Goal: Transaction & Acquisition: Purchase product/service

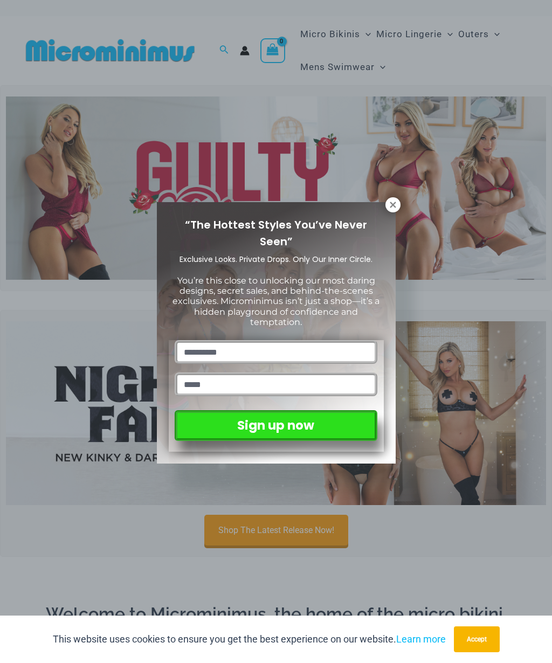
click at [394, 201] on icon at bounding box center [393, 205] width 10 height 10
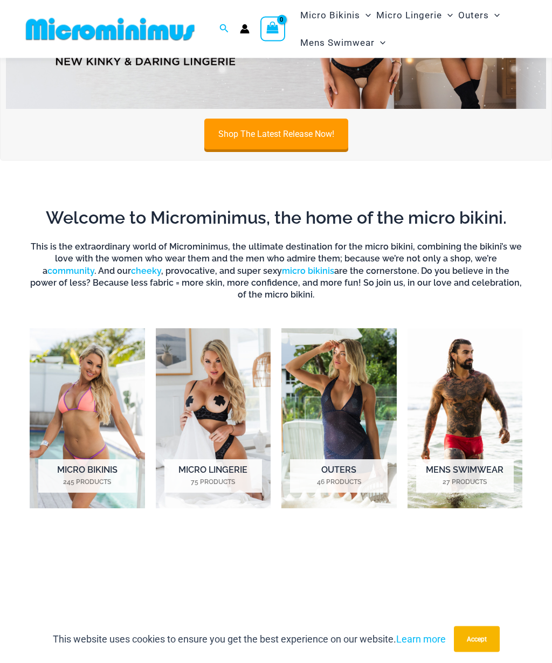
scroll to position [385, 0]
click at [209, 408] on img "Visit product category Micro Lingerie" at bounding box center [213, 418] width 115 height 180
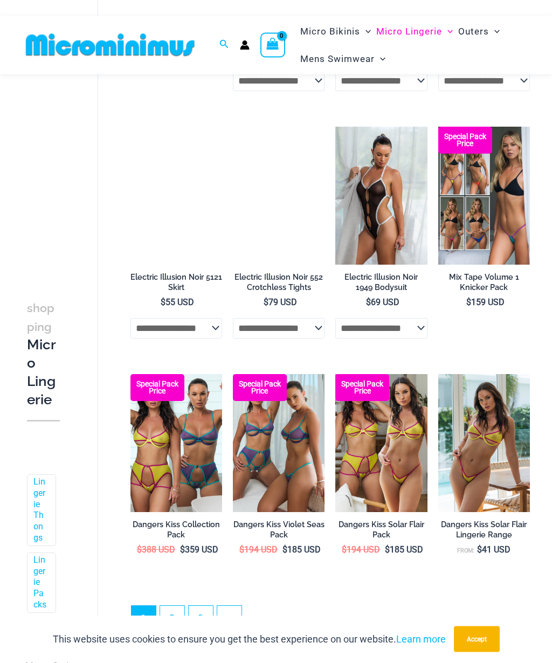
scroll to position [1613, 0]
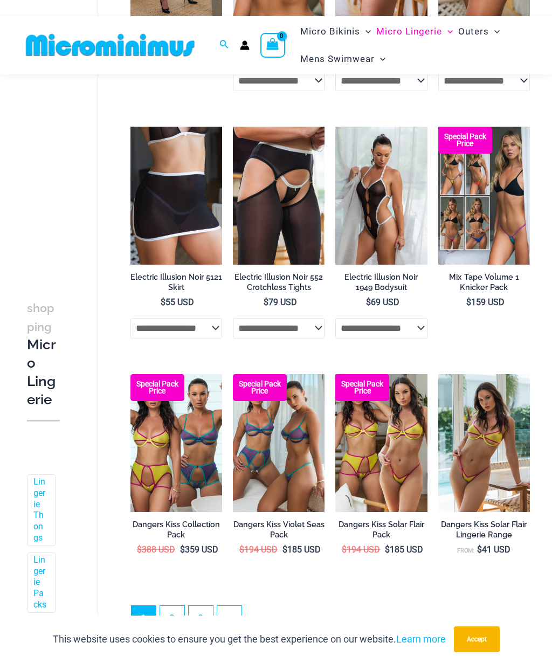
click at [335, 374] on img at bounding box center [335, 374] width 0 height 0
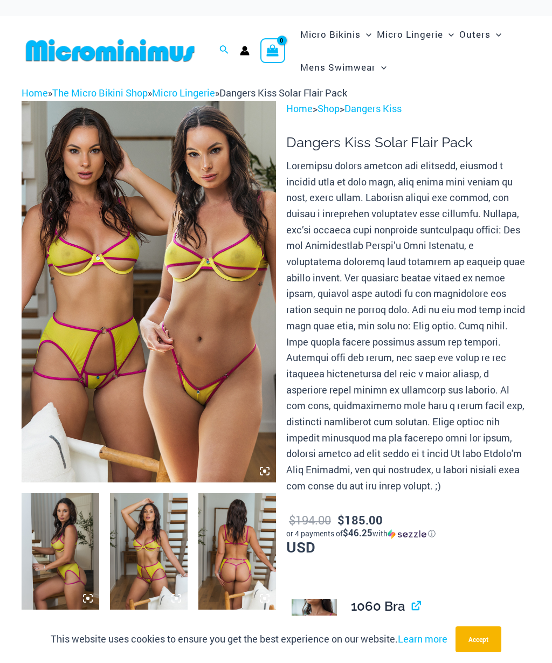
click at [262, 467] on icon at bounding box center [261, 468] width 2 height 2
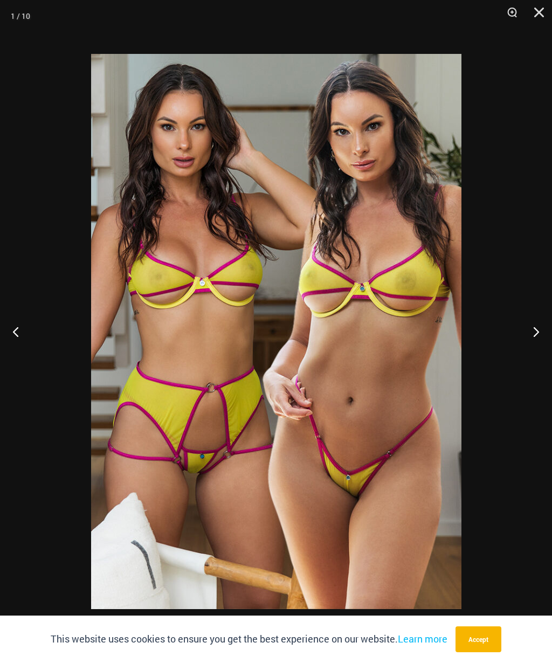
click at [531, 329] on button "Next" at bounding box center [531, 331] width 40 height 54
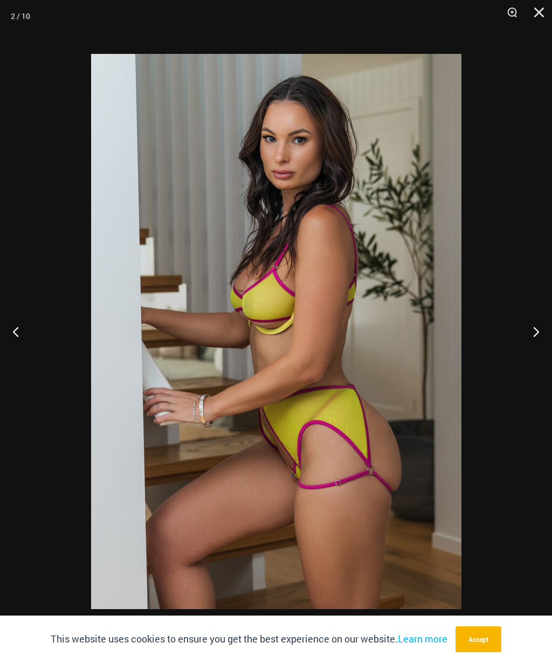
click at [526, 328] on button "Next" at bounding box center [531, 331] width 40 height 54
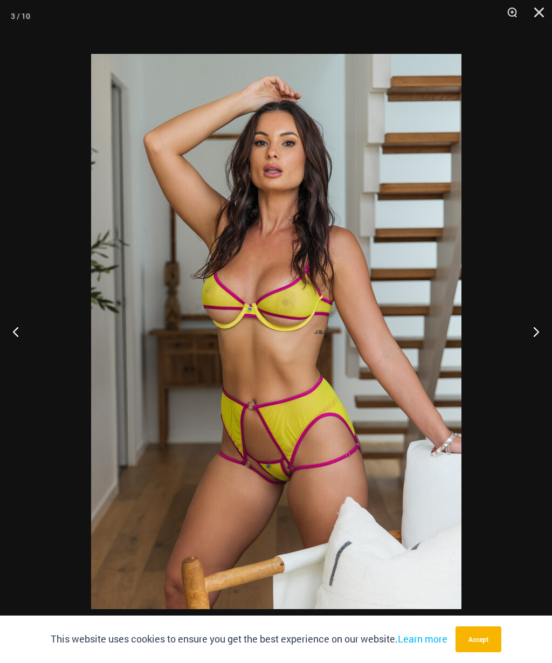
click at [523, 330] on button "Next" at bounding box center [531, 331] width 40 height 54
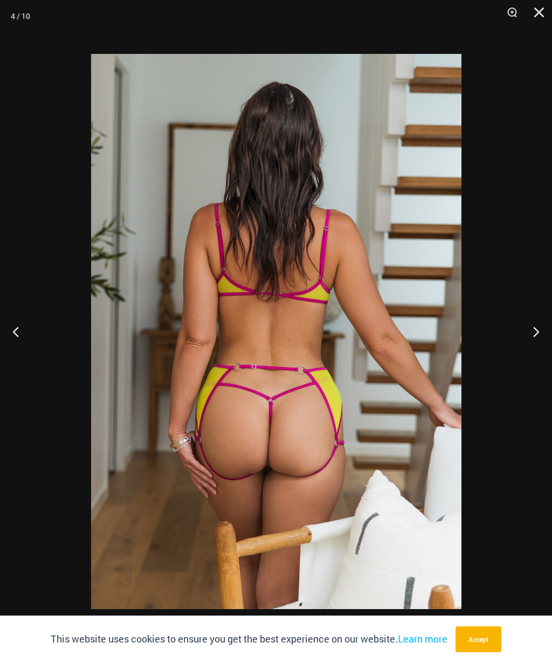
click at [527, 332] on button "Next" at bounding box center [531, 331] width 40 height 54
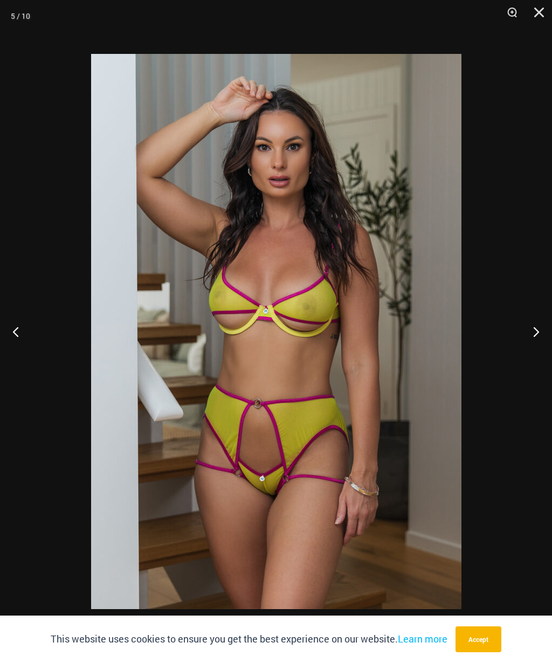
click at [518, 338] on button "Next" at bounding box center [531, 331] width 40 height 54
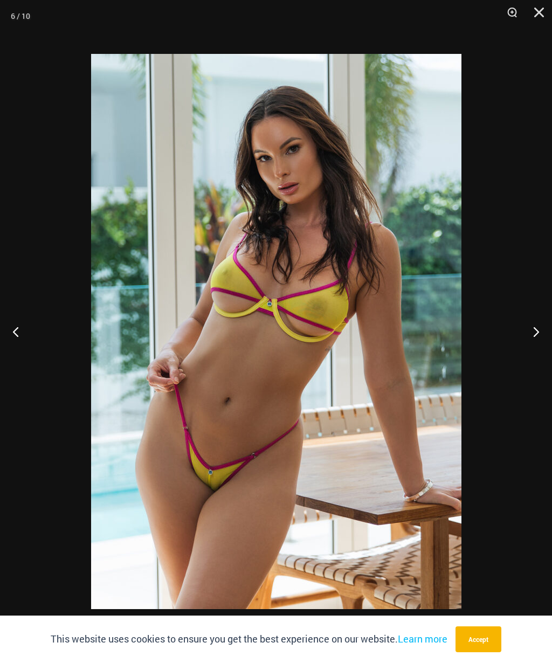
click at [523, 341] on button "Next" at bounding box center [531, 331] width 40 height 54
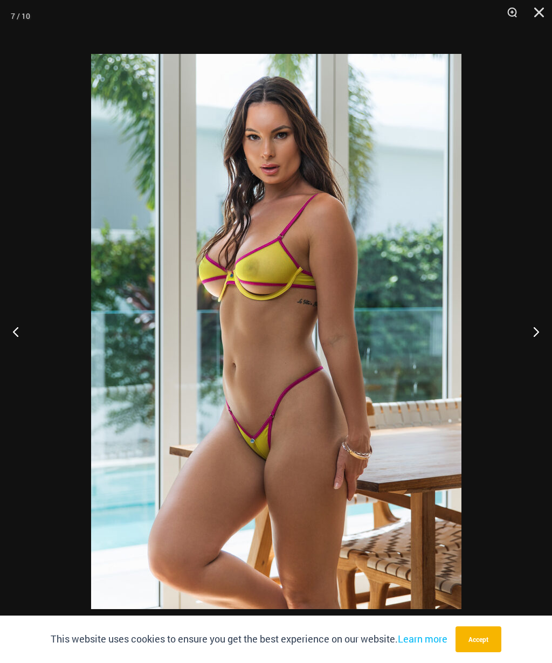
click at [527, 338] on button "Next" at bounding box center [531, 331] width 40 height 54
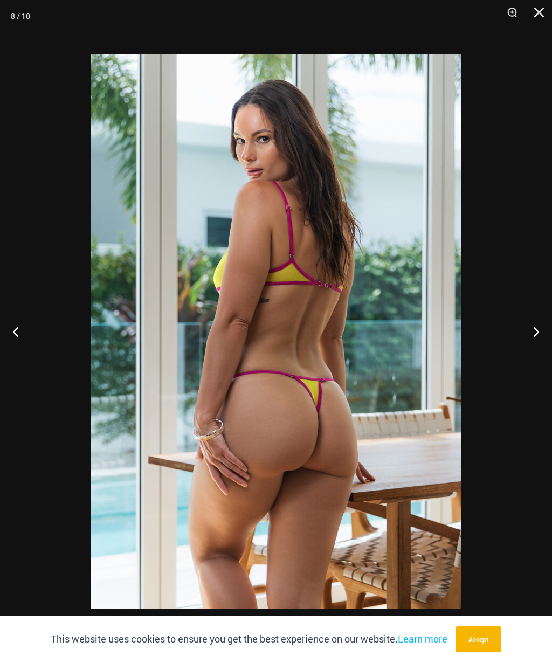
click at [524, 337] on button "Next" at bounding box center [531, 331] width 40 height 54
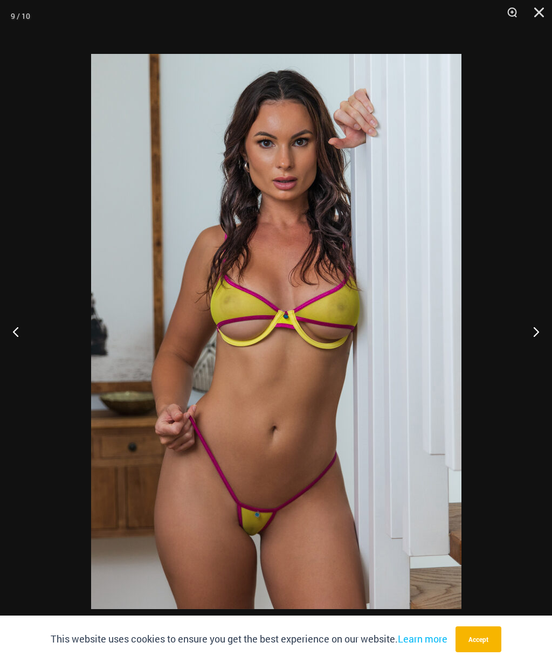
click at [524, 338] on button "Next" at bounding box center [531, 331] width 40 height 54
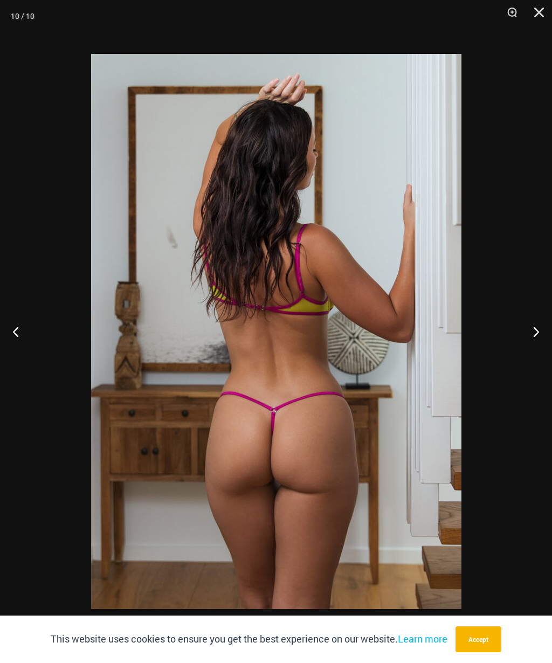
click at [525, 337] on button "Next" at bounding box center [531, 331] width 40 height 54
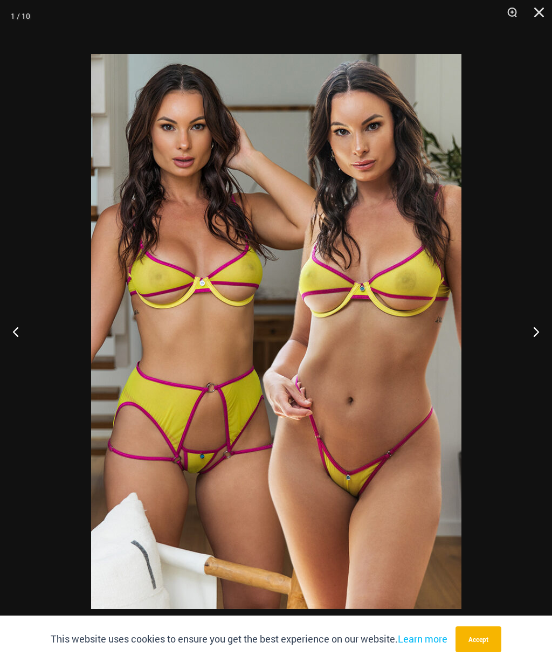
click at [532, 344] on button "Next" at bounding box center [531, 331] width 40 height 54
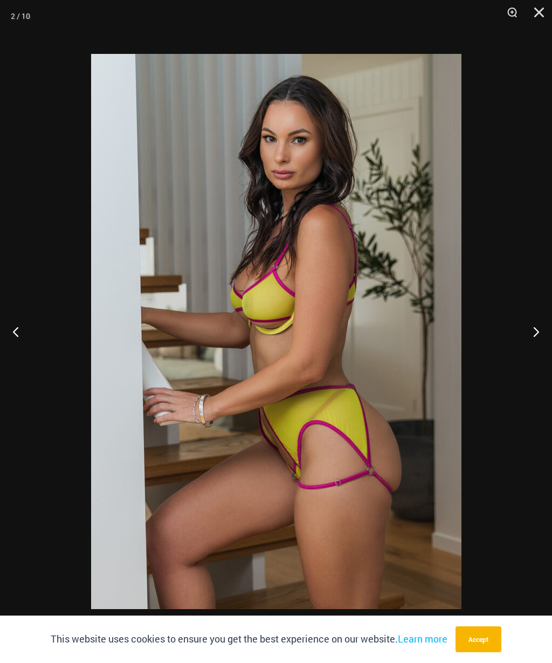
click at [530, 349] on button "Next" at bounding box center [531, 331] width 40 height 54
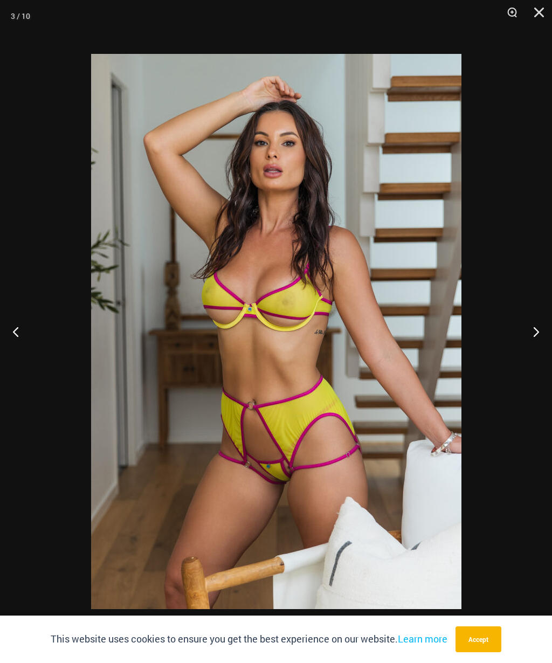
click at [527, 343] on button "Next" at bounding box center [531, 331] width 40 height 54
